Goal: Information Seeking & Learning: Stay updated

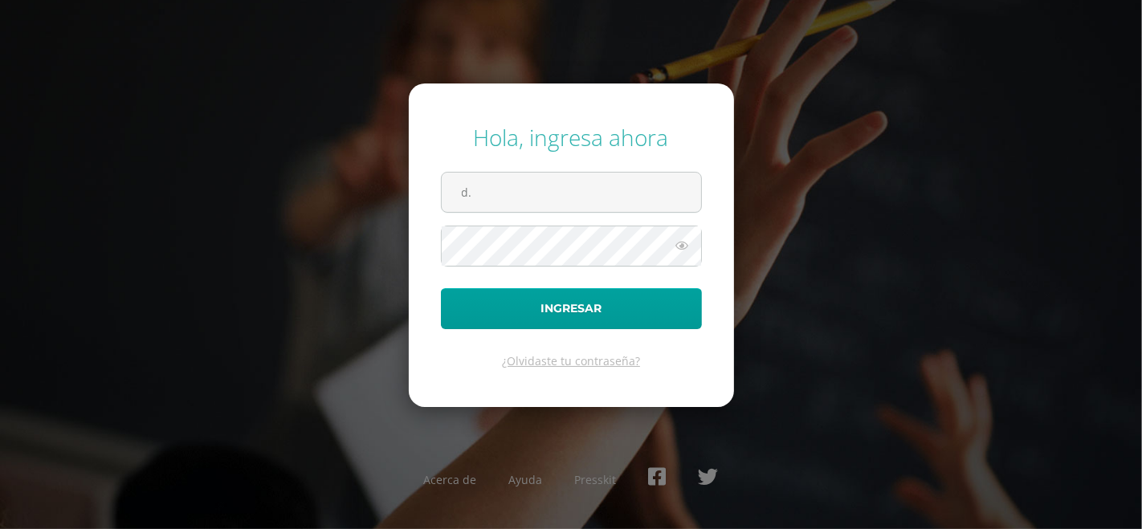
type input "d.gomez.2cdb@gmail.com"
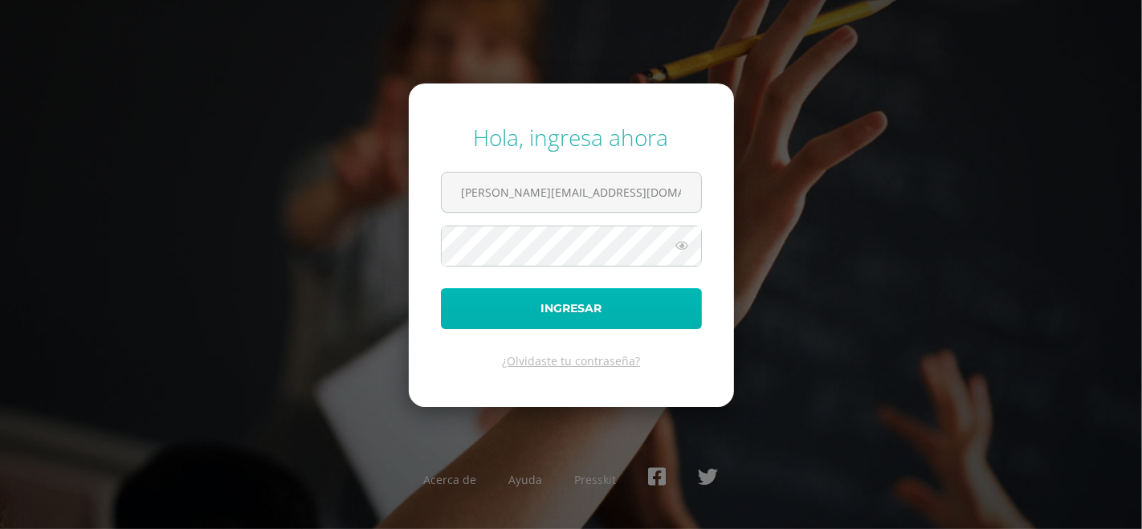
click at [632, 307] on button "Ingresar" at bounding box center [571, 308] width 261 height 41
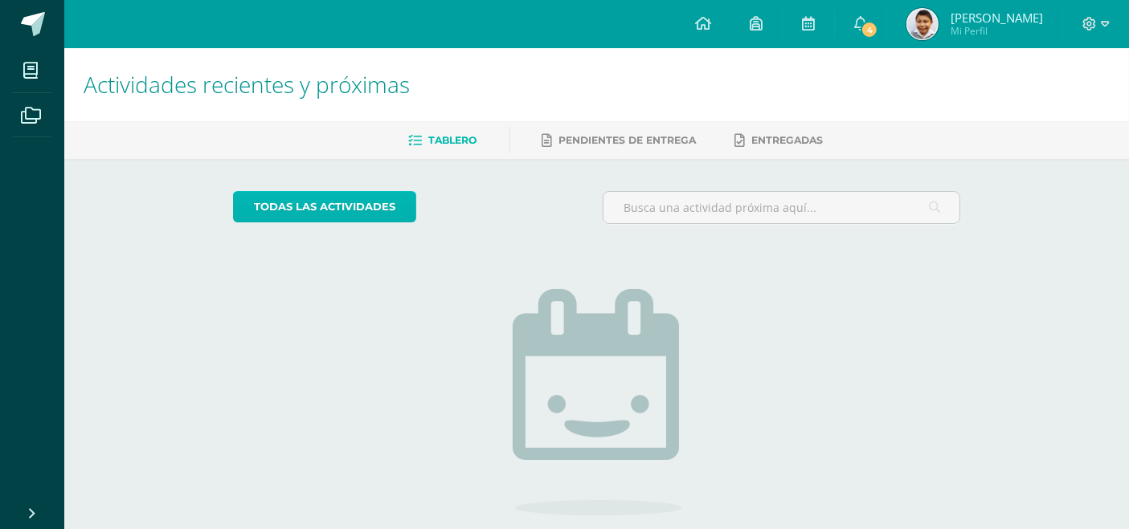
click at [387, 204] on link "todas las Actividades" at bounding box center [324, 206] width 183 height 31
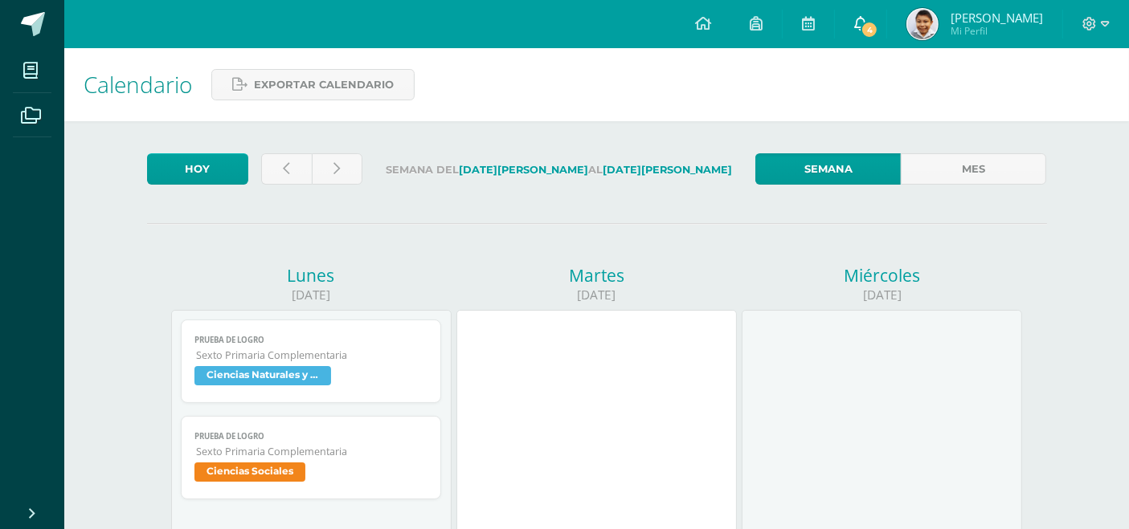
click at [867, 15] on span at bounding box center [860, 24] width 13 height 18
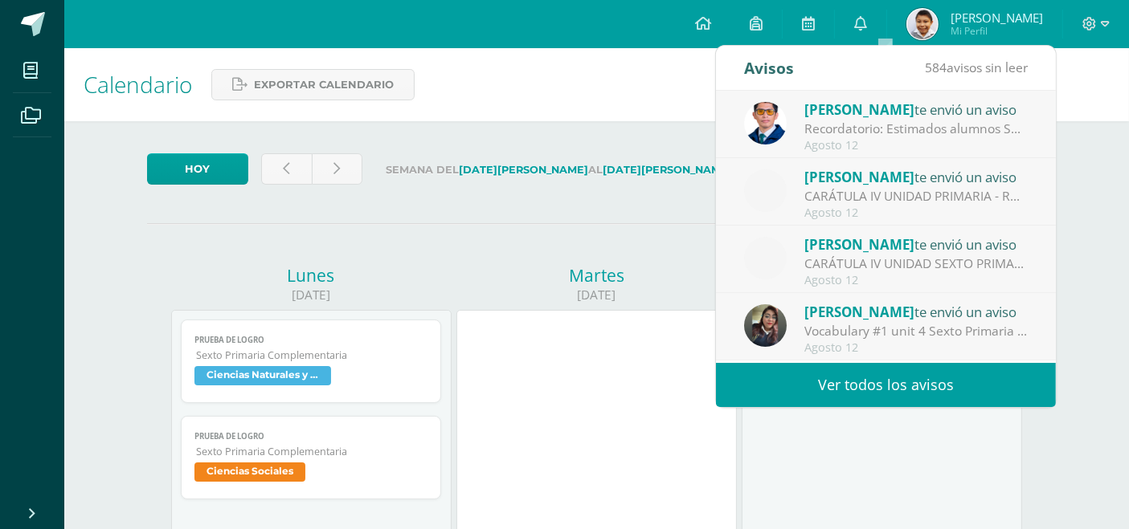
click at [858, 378] on link "Ver todos los avisos" at bounding box center [886, 385] width 340 height 44
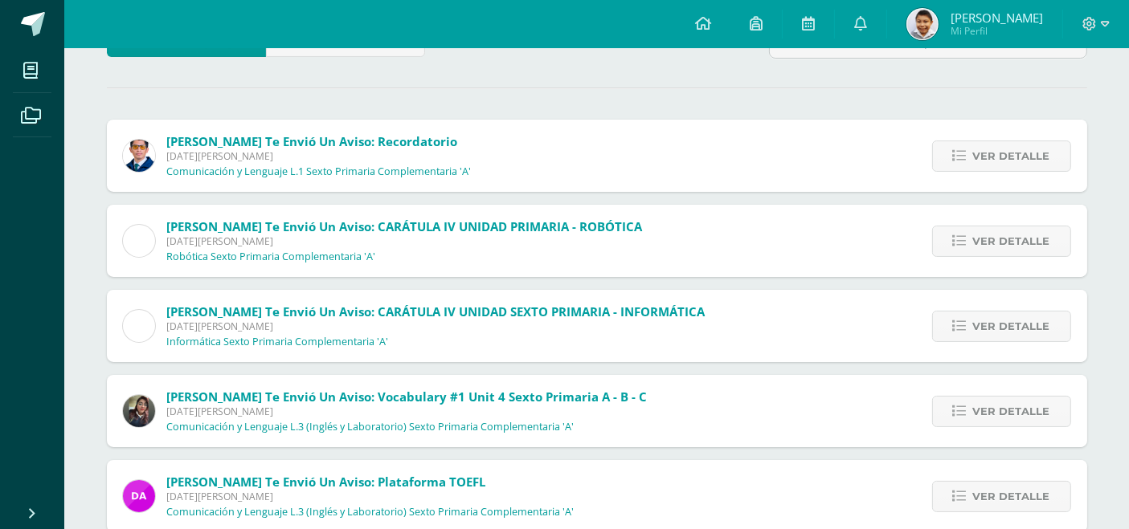
scroll to position [125, 0]
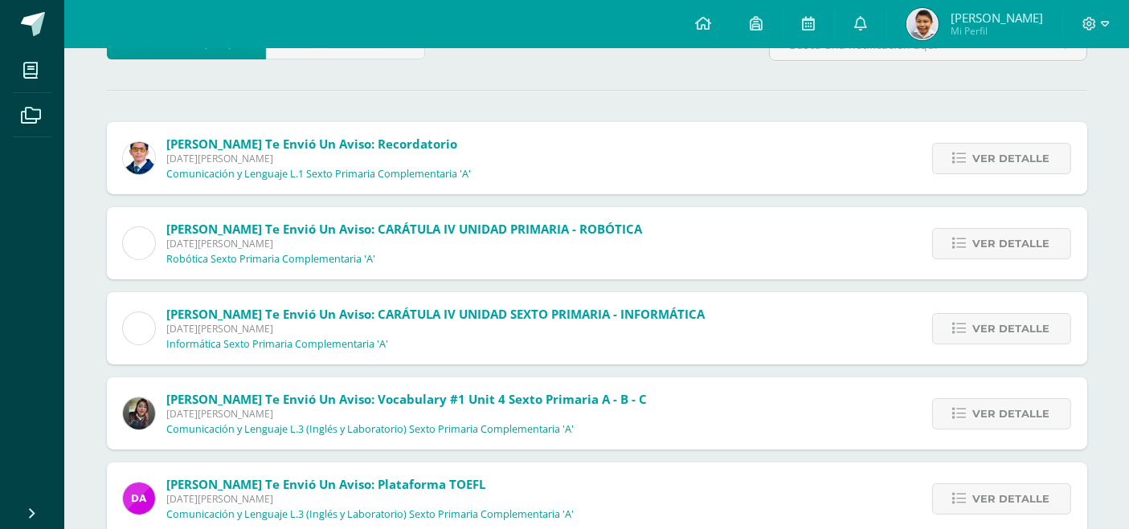
click at [291, 400] on span "[PERSON_NAME] te envió un aviso: Vocabulary #1 unit 4 Sexto Primaria A - B - C" at bounding box center [407, 399] width 480 height 16
click at [146, 405] on img at bounding box center [139, 414] width 32 height 32
click at [991, 415] on span "Ver detalle" at bounding box center [1011, 414] width 77 height 30
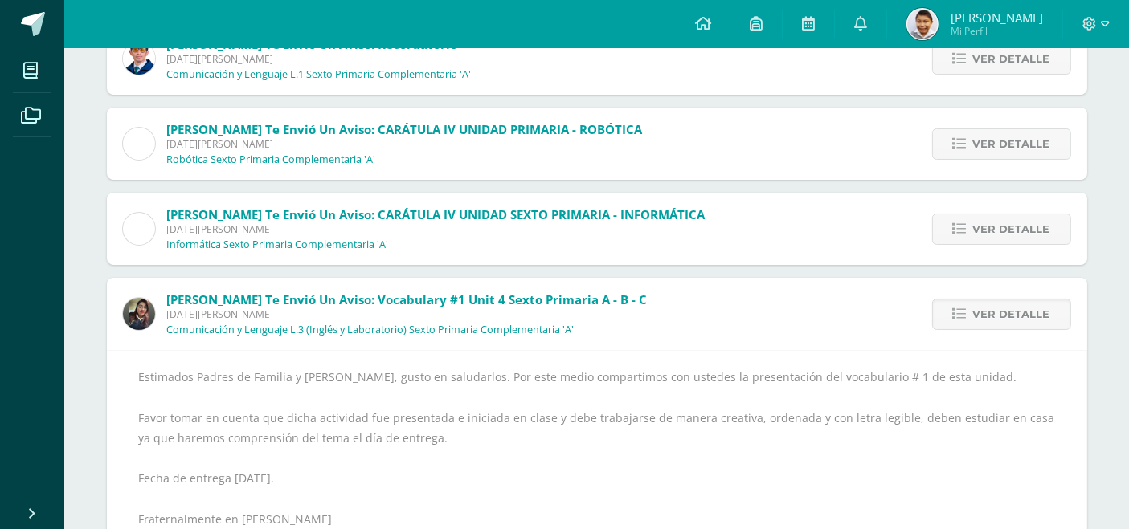
scroll to position [223, 0]
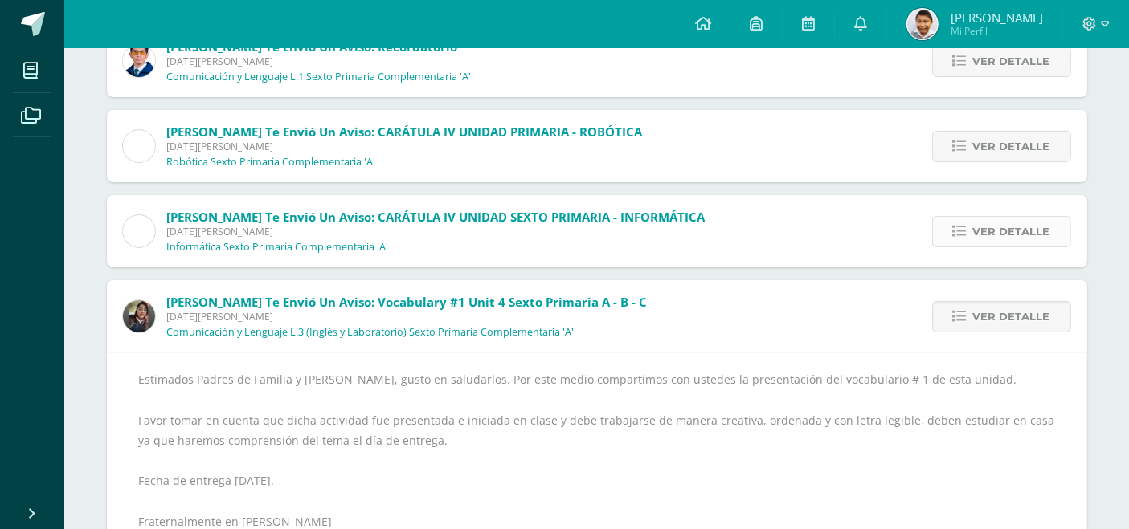
click at [1021, 231] on span "Ver detalle" at bounding box center [1011, 232] width 77 height 30
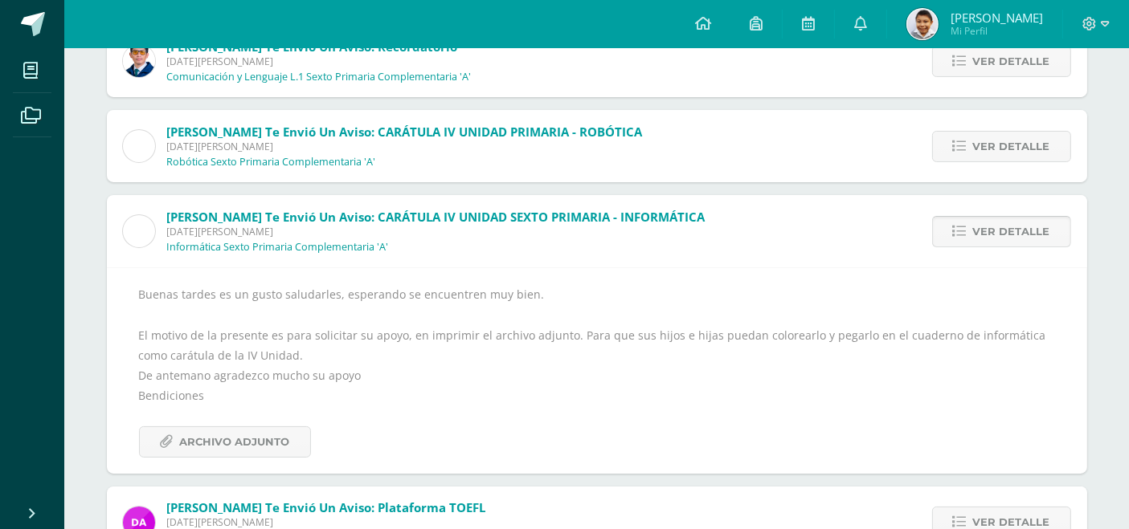
click at [983, 239] on span "Ver detalle" at bounding box center [1011, 232] width 77 height 30
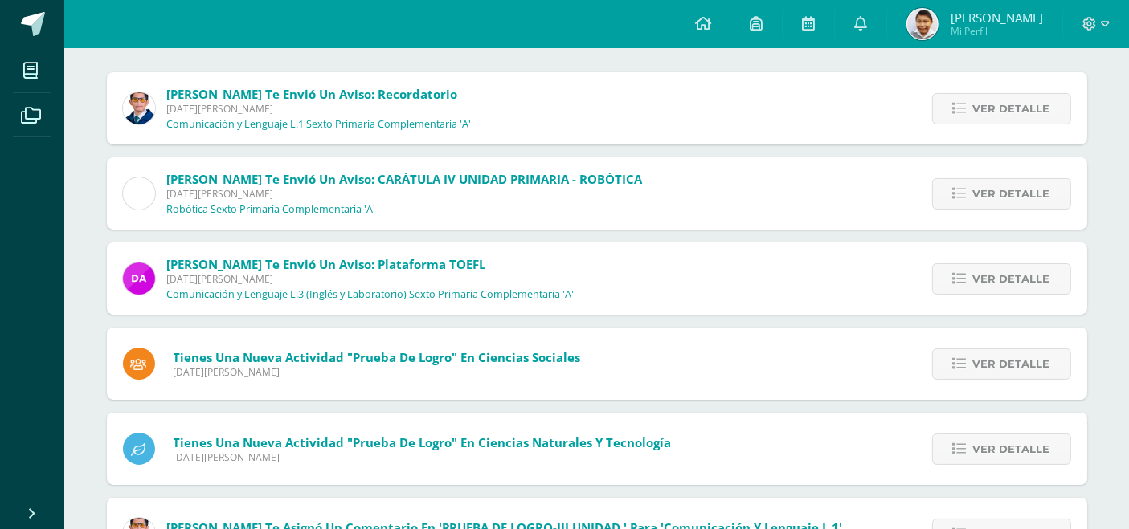
scroll to position [169, 0]
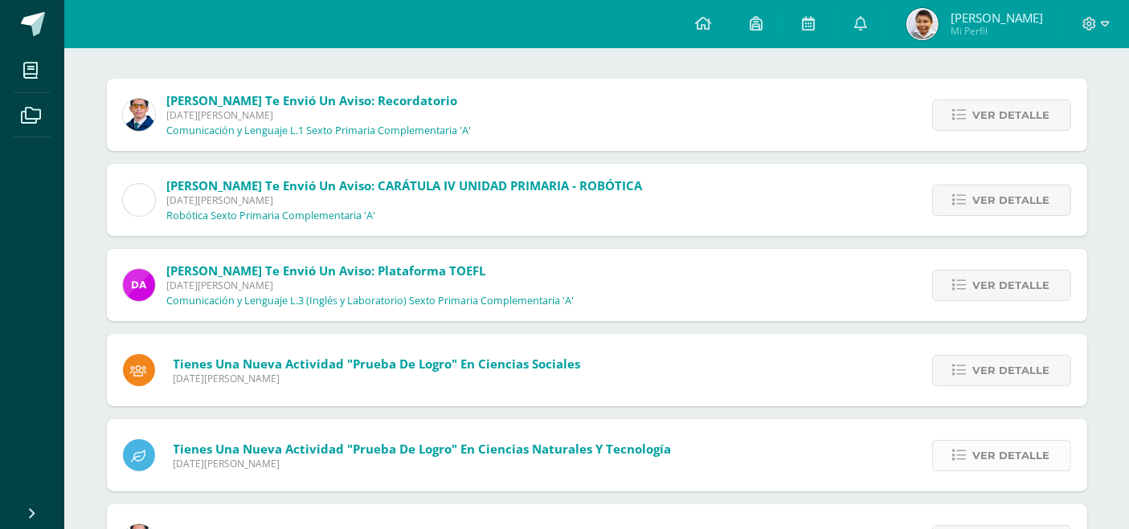
click at [972, 459] on link "Ver detalle" at bounding box center [1001, 455] width 139 height 31
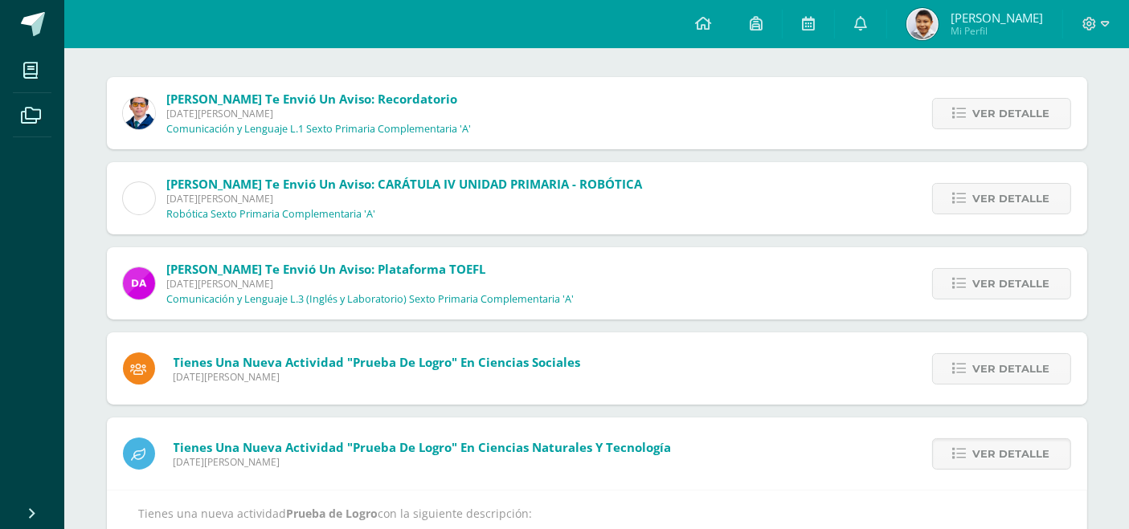
scroll to position [167, 0]
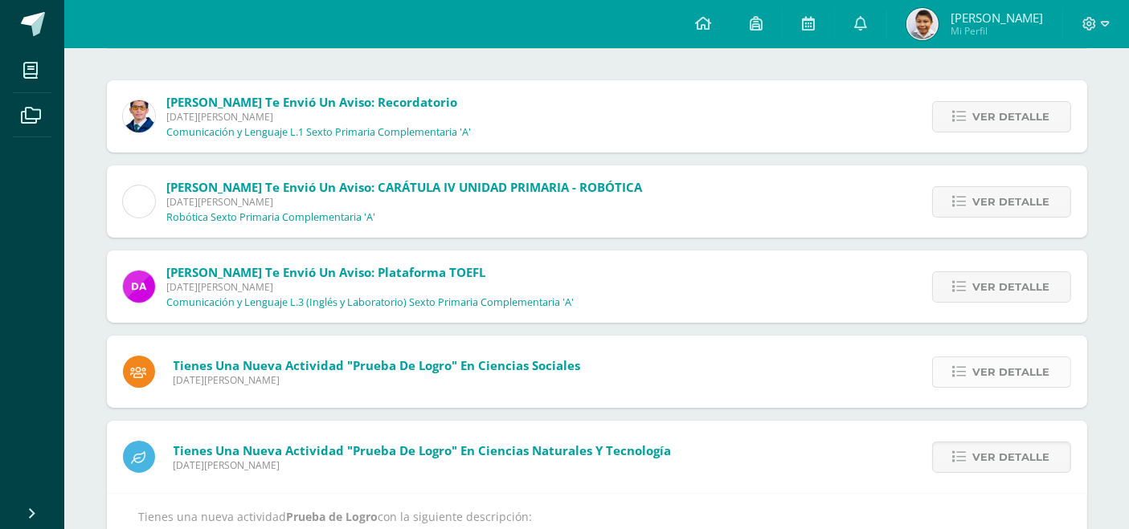
click at [955, 368] on icon at bounding box center [960, 373] width 14 height 14
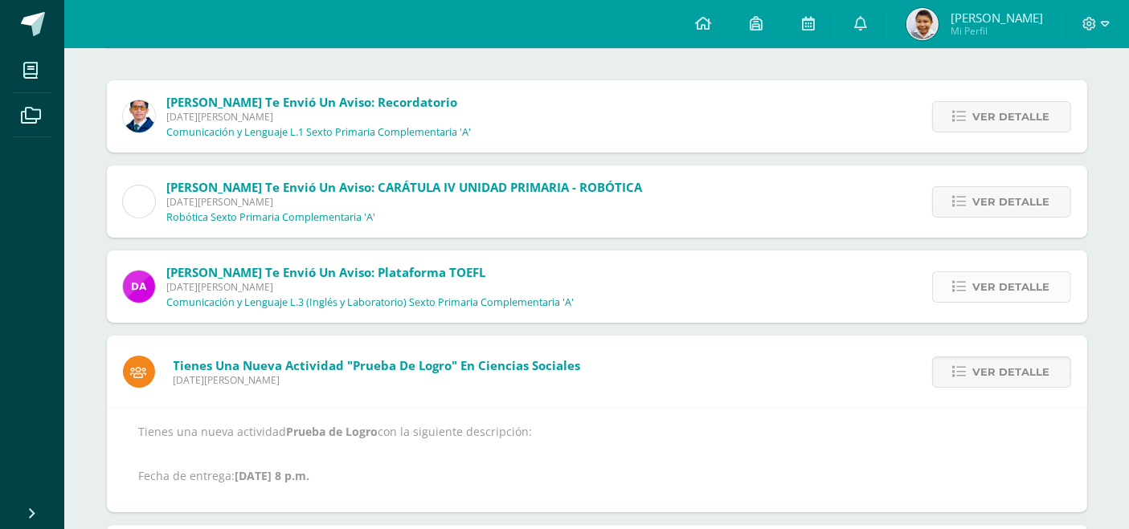
click at [991, 281] on span "Ver detalle" at bounding box center [1011, 287] width 77 height 30
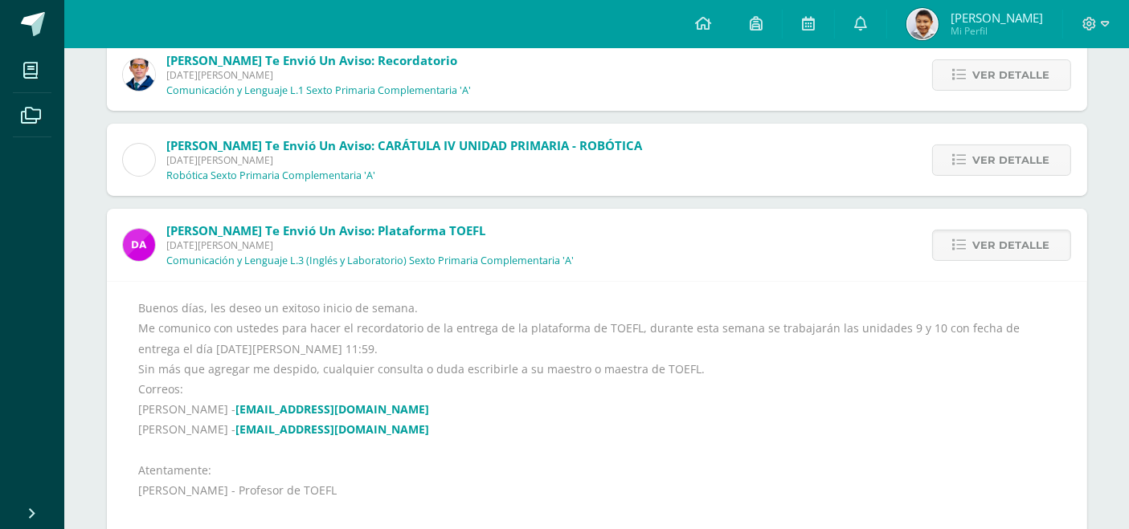
scroll to position [264, 0]
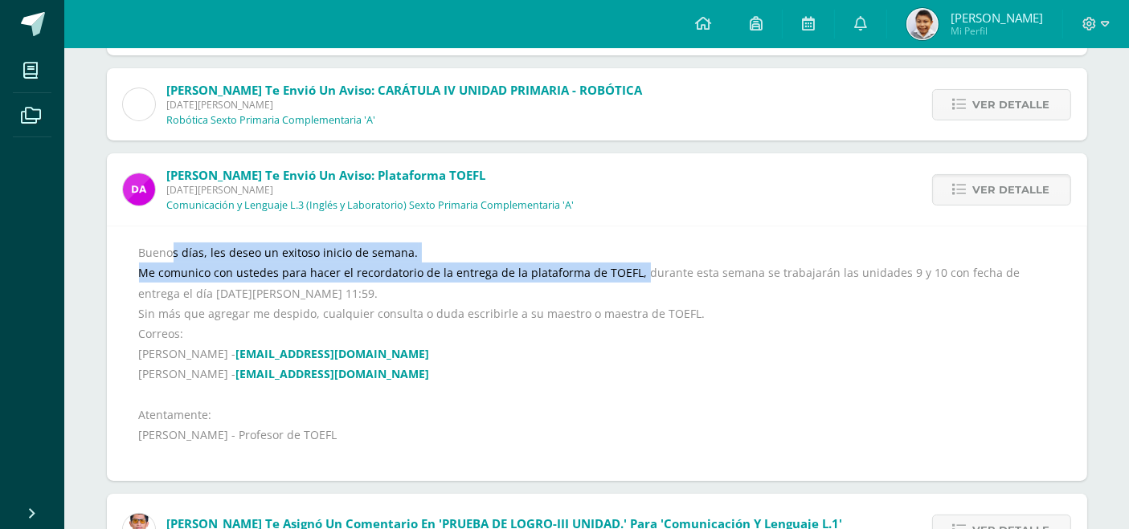
drag, startPoint x: 133, startPoint y: 249, endPoint x: 632, endPoint y: 281, distance: 500.8
click at [632, 281] on div "Buenos días, les deseo un exitoso inicio de semana. Me comunico con ustedes par…" at bounding box center [597, 353] width 980 height 255
click at [485, 264] on div "Buenos días, les deseo un exitoso inicio de semana. Me comunico con ustedes par…" at bounding box center [597, 354] width 916 height 223
click at [489, 269] on div "Buenos días, les deseo un exitoso inicio de semana. Me comunico con ustedes par…" at bounding box center [597, 354] width 916 height 223
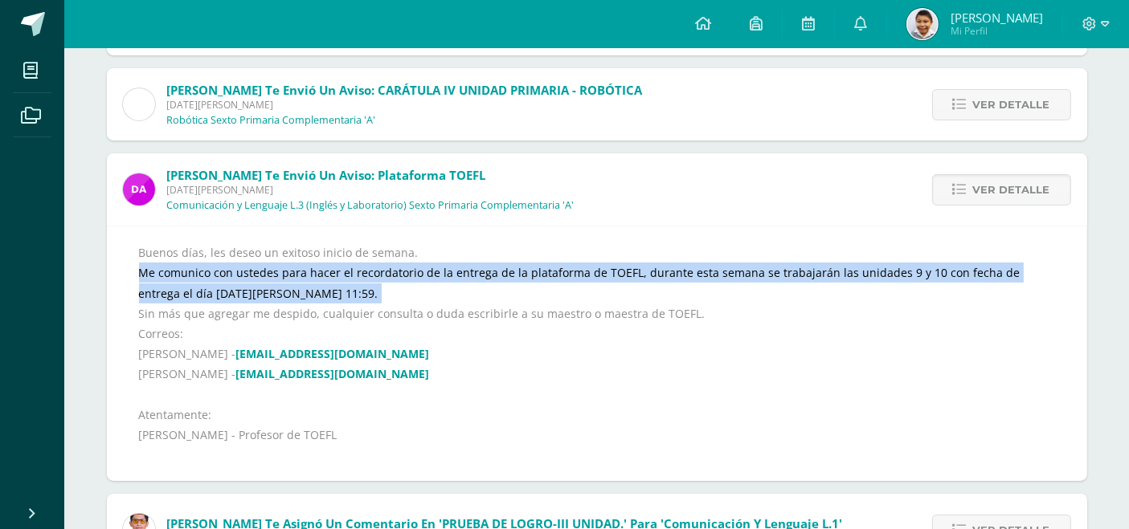
click at [489, 269] on div "Buenos días, les deseo un exitoso inicio de semana. Me comunico con ustedes par…" at bounding box center [597, 354] width 916 height 223
click at [496, 250] on div "Buenos días, les deseo un exitoso inicio de semana. Me comunico con ustedes par…" at bounding box center [597, 354] width 916 height 223
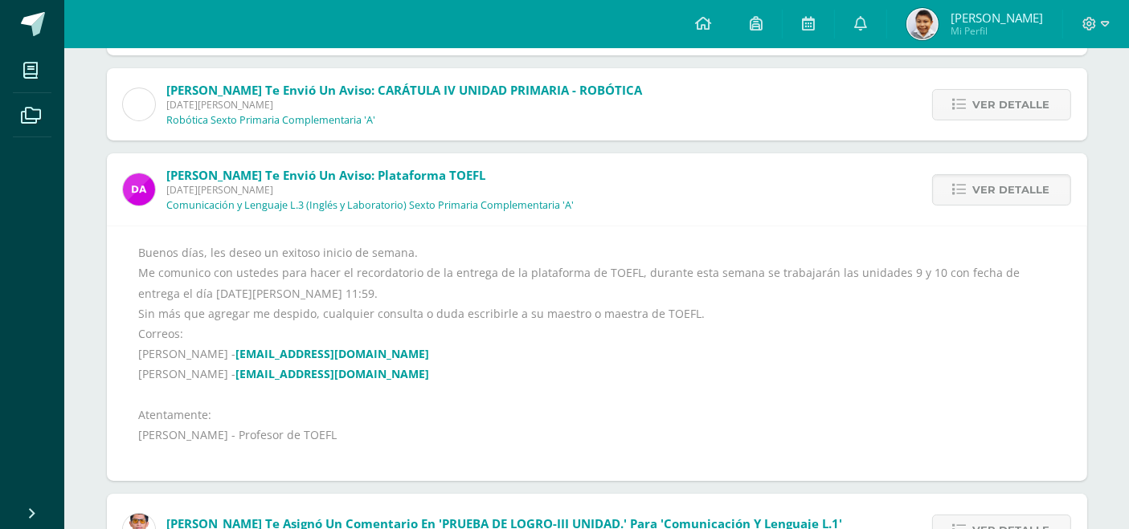
drag, startPoint x: 517, startPoint y: 276, endPoint x: 847, endPoint y: 285, distance: 329.5
click at [847, 285] on div "Buenos días, les deseo un exitoso inicio de semana. Me comunico con ustedes par…" at bounding box center [597, 354] width 916 height 223
drag, startPoint x: 705, startPoint y: 255, endPoint x: 684, endPoint y: 270, distance: 26.1
click at [684, 270] on div "Buenos días, les deseo un exitoso inicio de semana. Me comunico con ustedes par…" at bounding box center [597, 354] width 916 height 223
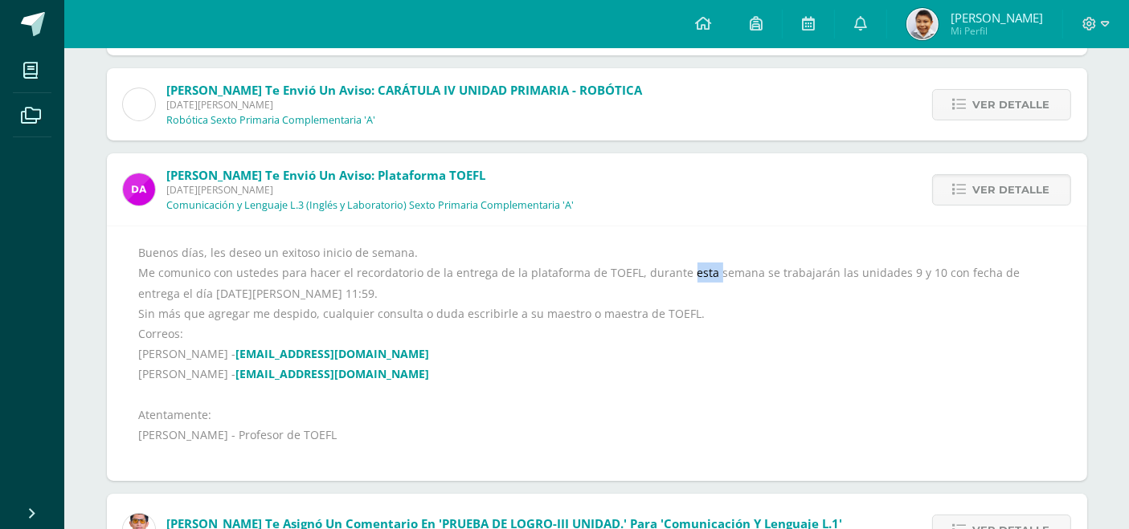
drag, startPoint x: 502, startPoint y: 273, endPoint x: 842, endPoint y: 290, distance: 340.3
click at [842, 290] on div "Buenos días, les deseo un exitoso inicio de semana. Me comunico con ustedes par…" at bounding box center [597, 354] width 916 height 223
copy div "la plataforma de TOEFL, durante esta semana se trabajarán las unidades 9 y 10 c…"
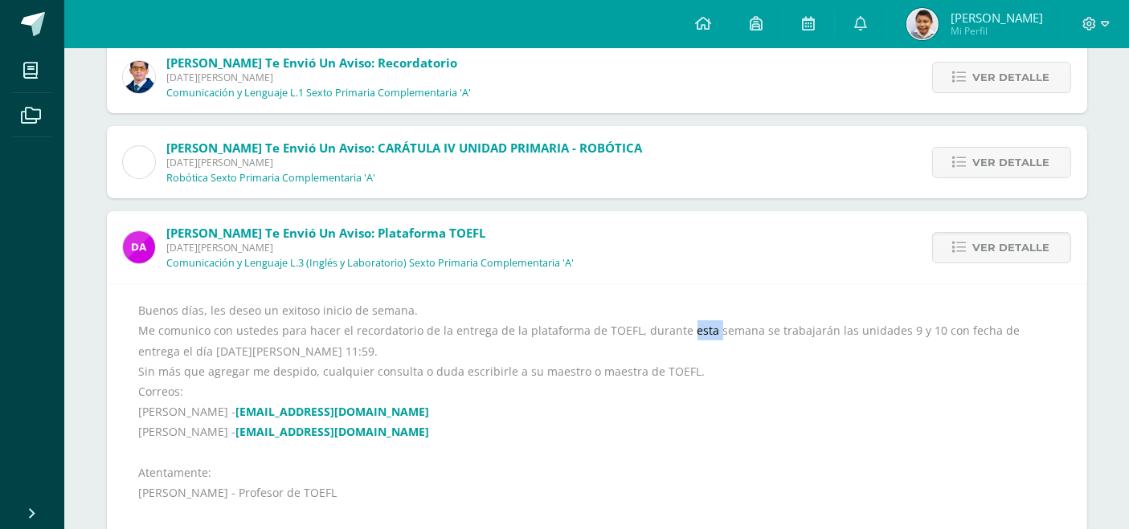
scroll to position [147, 0]
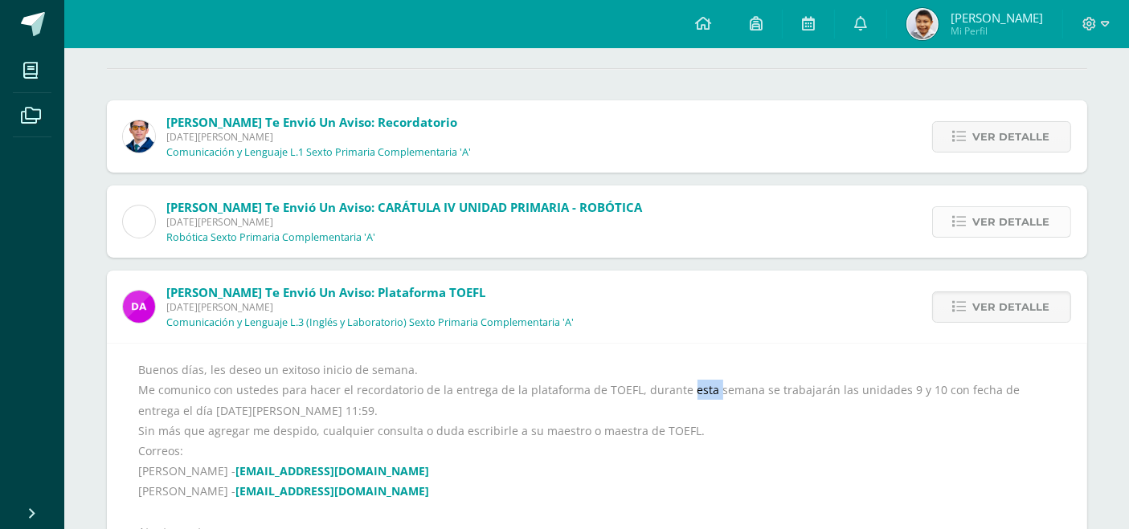
click at [1024, 214] on span "Ver detalle" at bounding box center [1011, 222] width 77 height 30
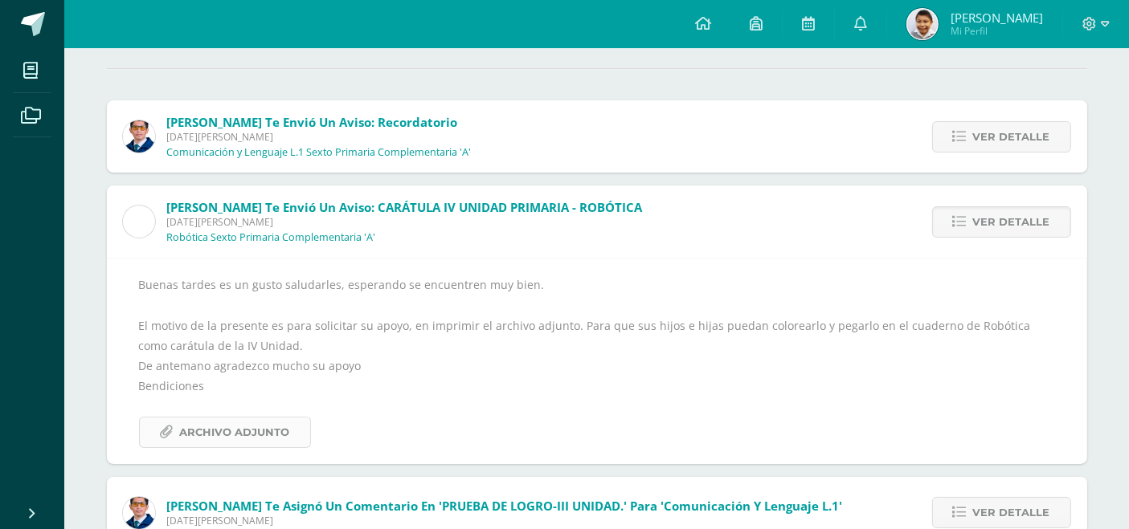
click at [274, 444] on span "Archivo Adjunto" at bounding box center [235, 433] width 110 height 30
click at [988, 128] on span "Ver detalle" at bounding box center [1011, 137] width 77 height 30
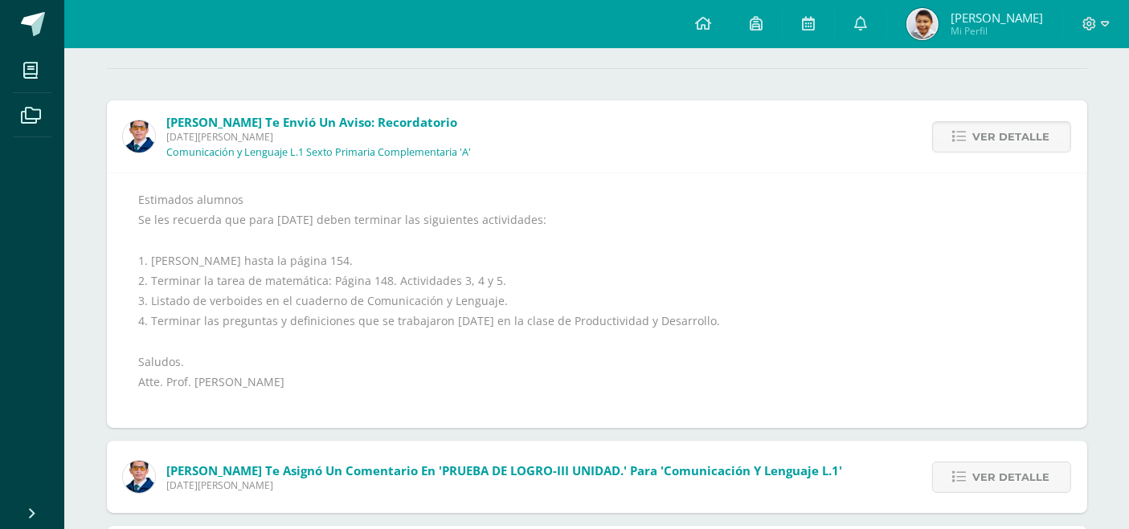
click at [1028, 144] on span "Ver detalle" at bounding box center [1011, 137] width 77 height 30
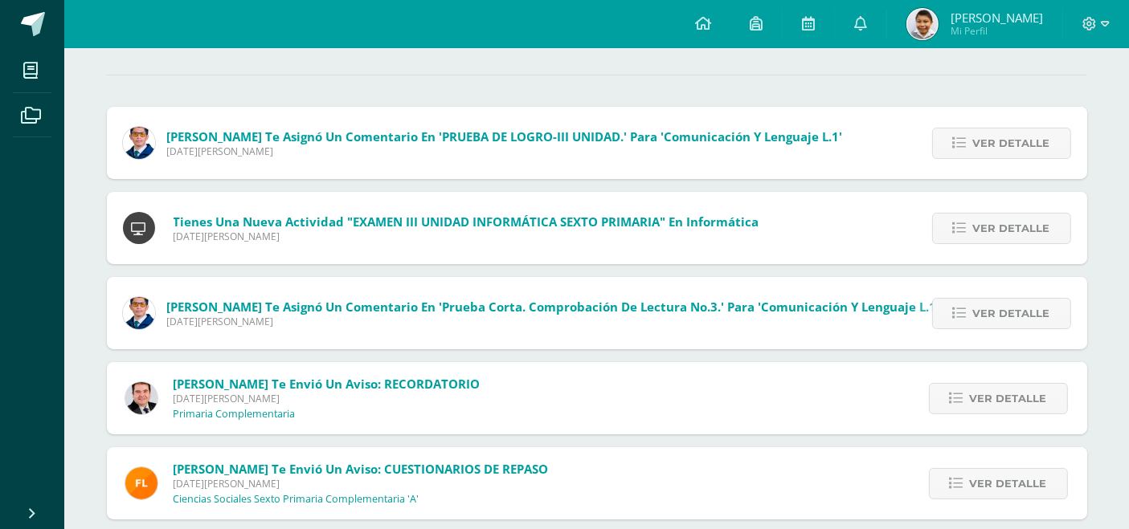
scroll to position [135, 0]
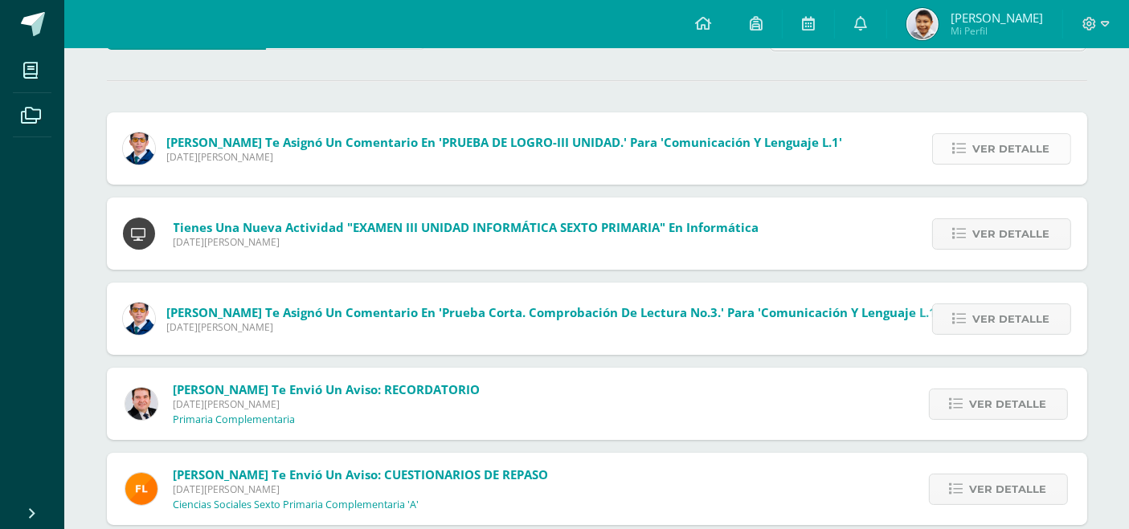
click at [1001, 154] on span "Ver detalle" at bounding box center [1011, 149] width 77 height 30
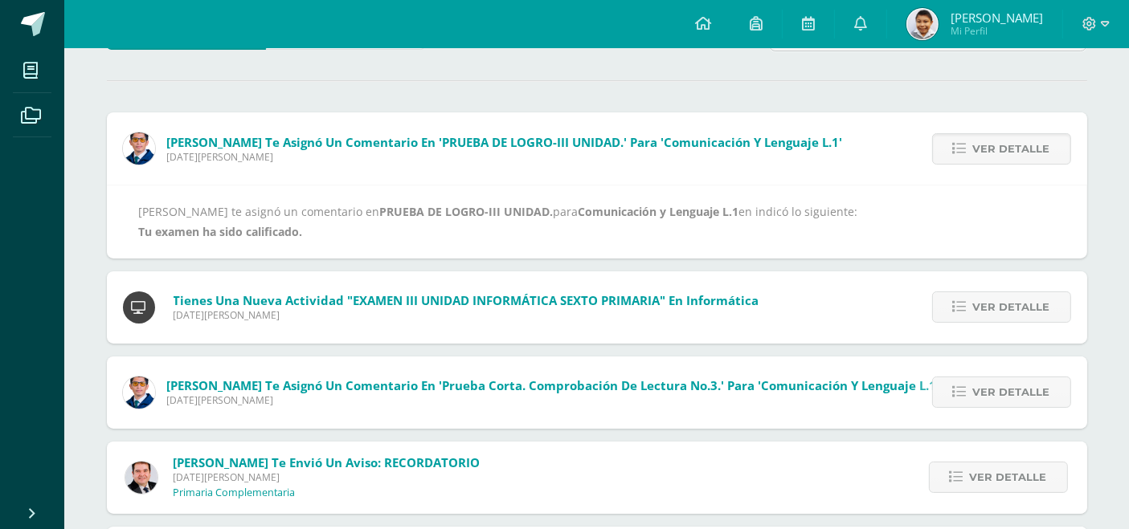
click at [1082, 196] on div "Alejandro Zavala te asignó un comentario en PRUEBA DE LOGRO-III UNIDAD. para Co…" at bounding box center [597, 221] width 980 height 73
click at [1025, 303] on span "Ver detalle" at bounding box center [1011, 307] width 77 height 30
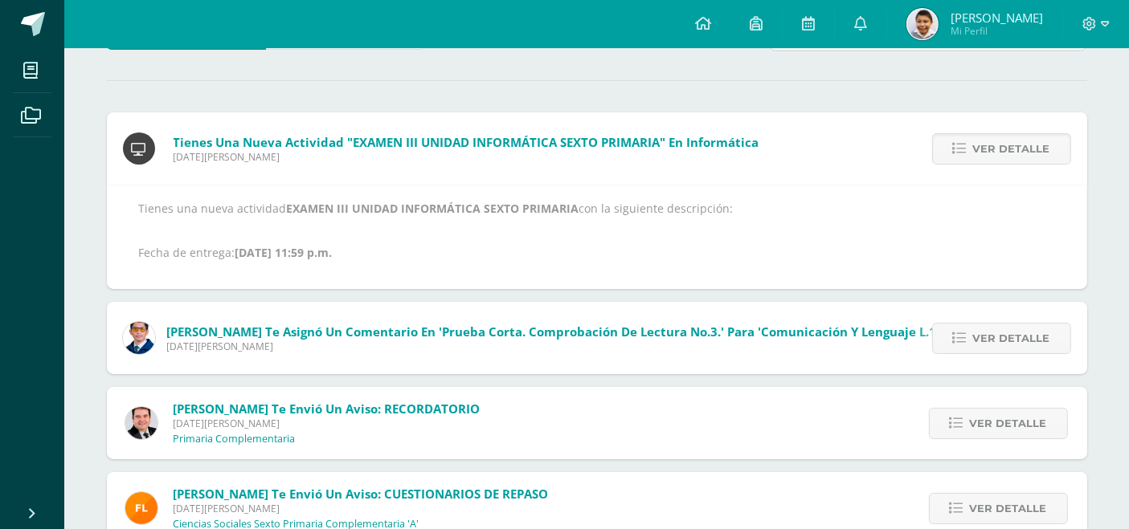
scroll to position [0, 0]
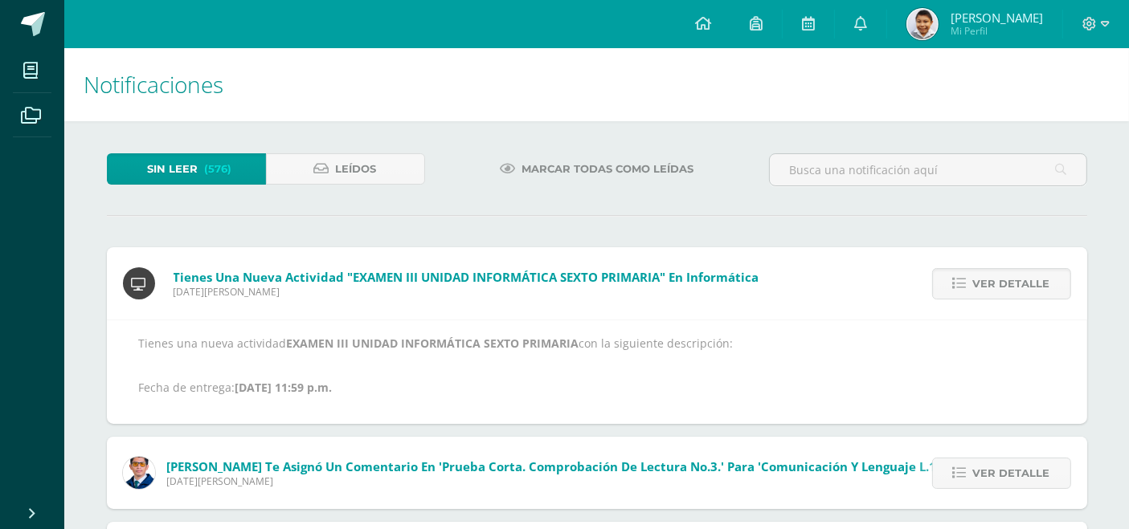
click at [239, 173] on link "Sin leer (576)" at bounding box center [186, 168] width 159 height 31
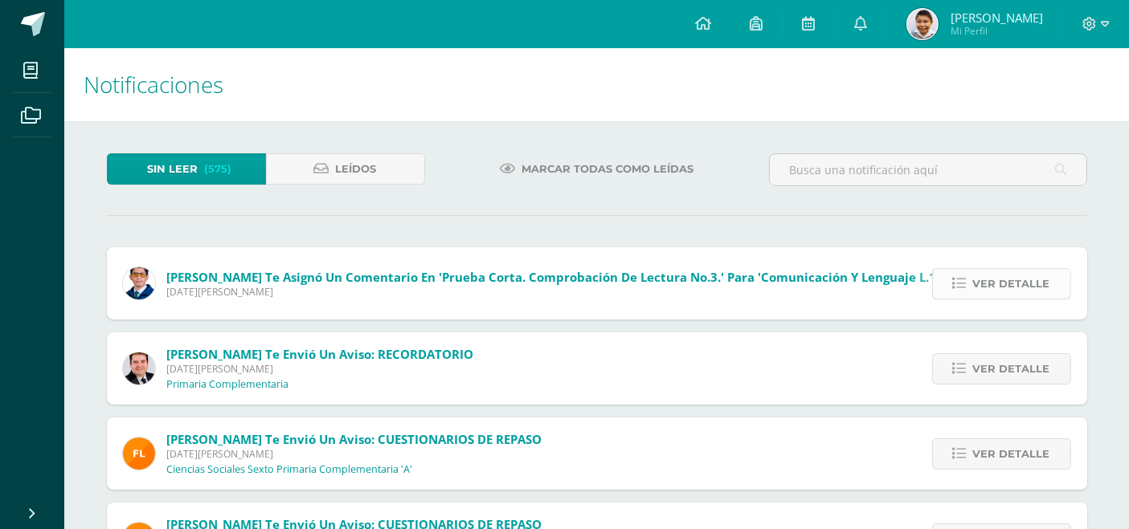
click at [1001, 295] on span "Ver detalle" at bounding box center [1011, 284] width 77 height 30
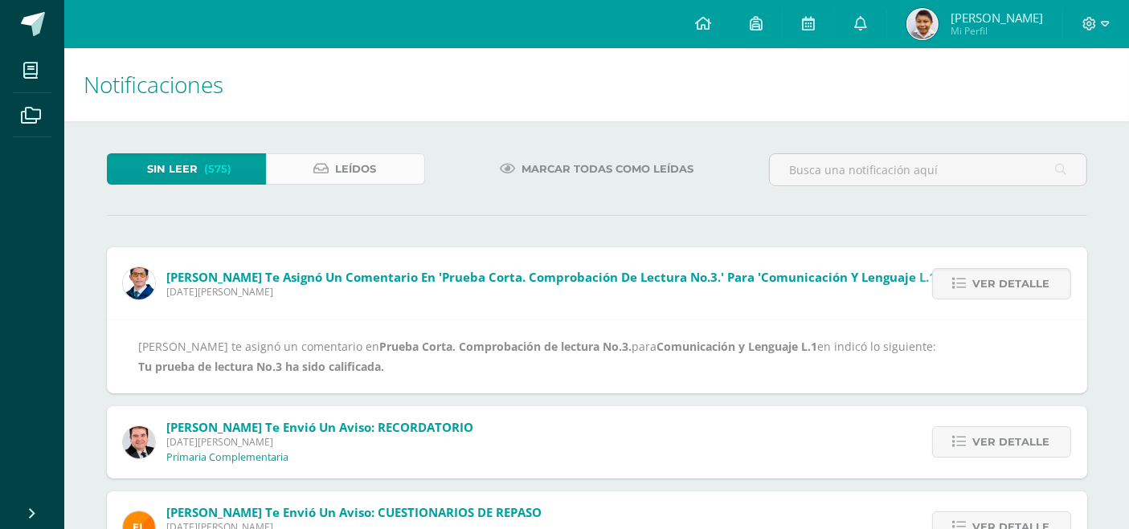
click at [365, 170] on span "Leídos" at bounding box center [356, 169] width 41 height 30
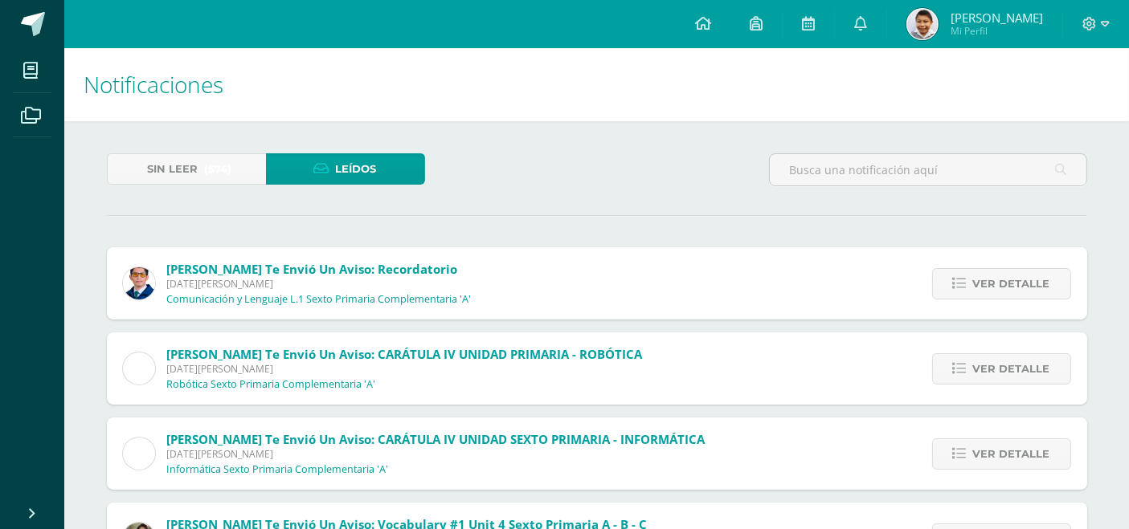
click at [822, 317] on div "[PERSON_NAME] te envió un aviso: Recordatorio [DATE][PERSON_NAME] Comunicación …" at bounding box center [597, 283] width 980 height 72
click at [998, 296] on span "Ver detalle" at bounding box center [1011, 284] width 77 height 30
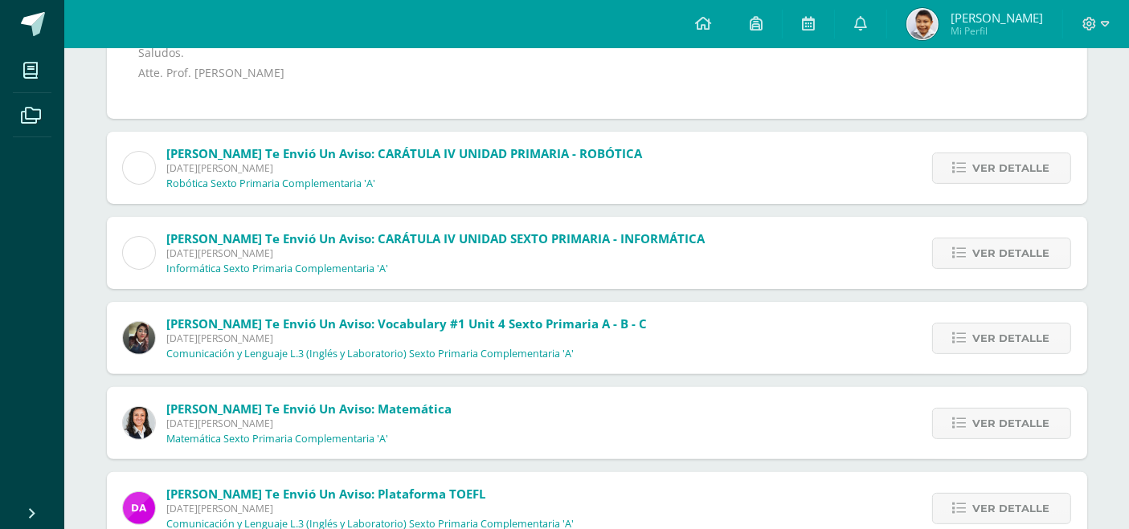
scroll to position [439, 0]
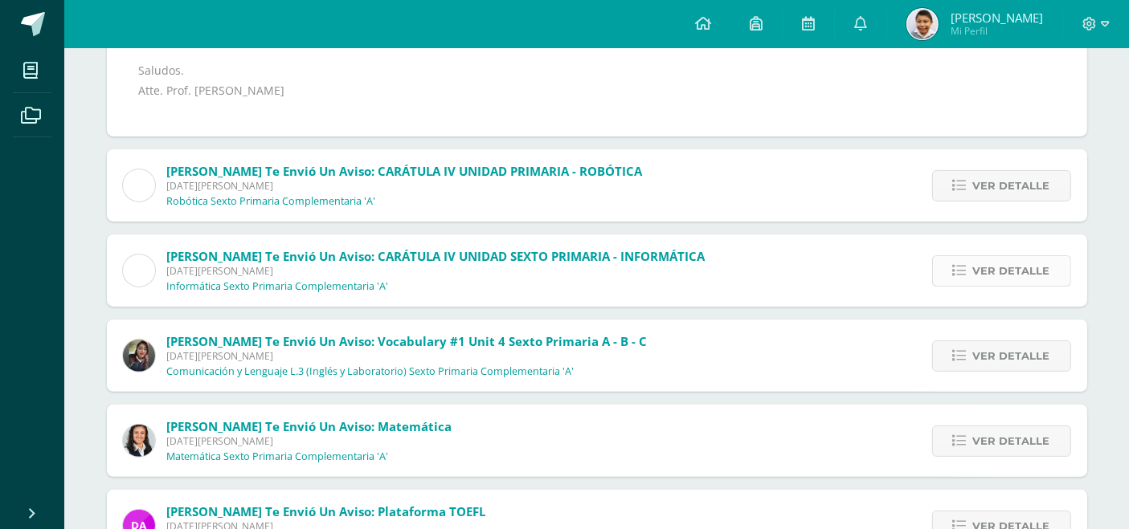
click at [970, 272] on link "Ver detalle" at bounding box center [1001, 270] width 139 height 31
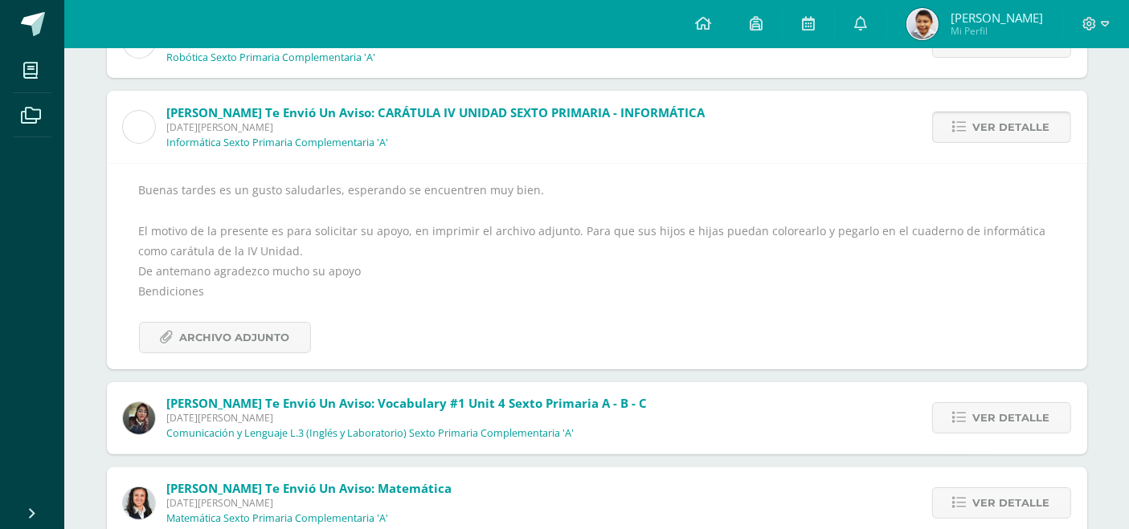
scroll to position [326, 0]
click at [232, 345] on span "Archivo Adjunto" at bounding box center [235, 339] width 110 height 30
